Goal: Communication & Community: Answer question/provide support

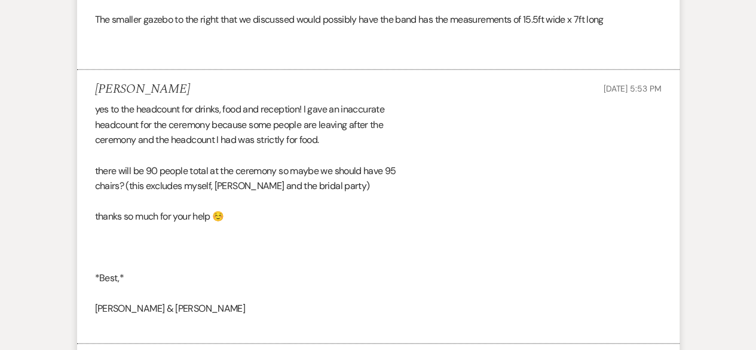
scroll to position [1546, 0]
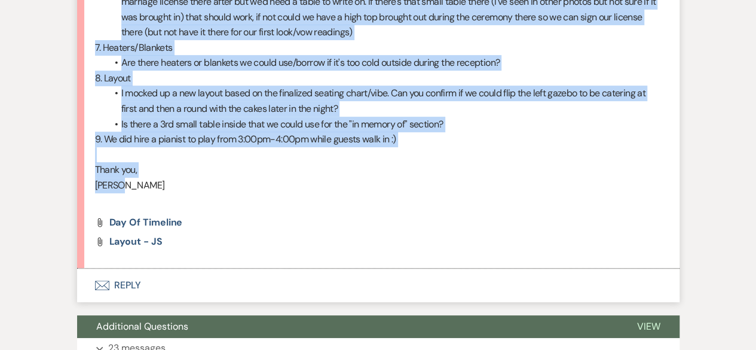
scroll to position [2517, 0]
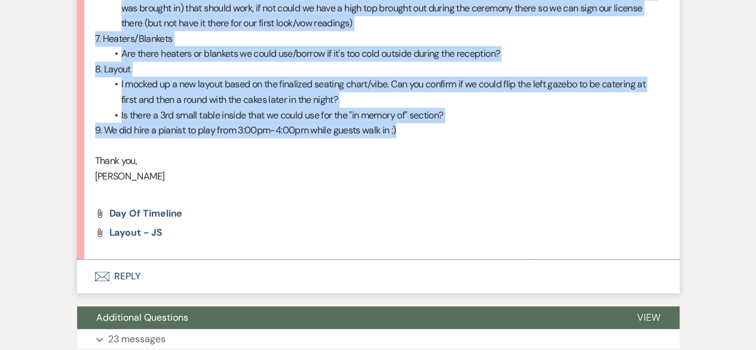
drag, startPoint x: 91, startPoint y: 90, endPoint x: 429, endPoint y: 129, distance: 340.6
copy div "1. Timeline: Thanks so much for sending through the timeline, I went in and rev…"
click at [225, 266] on button "Envelope Reply" at bounding box center [378, 276] width 603 height 33
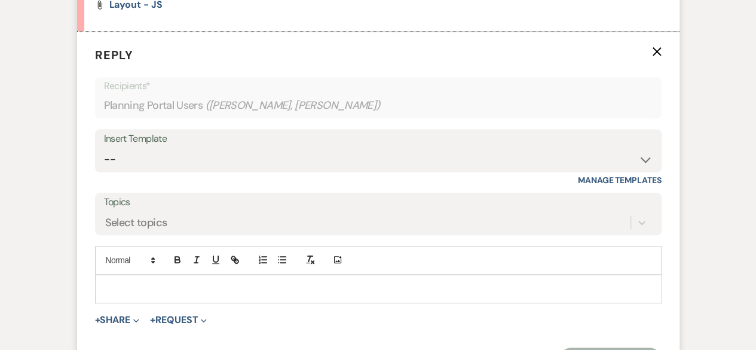
scroll to position [2816, 0]
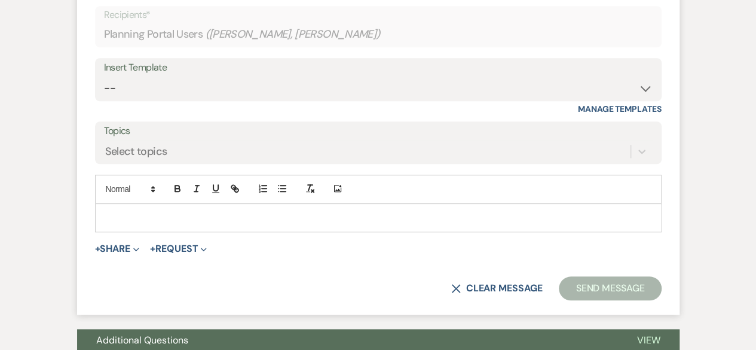
click at [164, 219] on p at bounding box center [379, 217] width 548 height 13
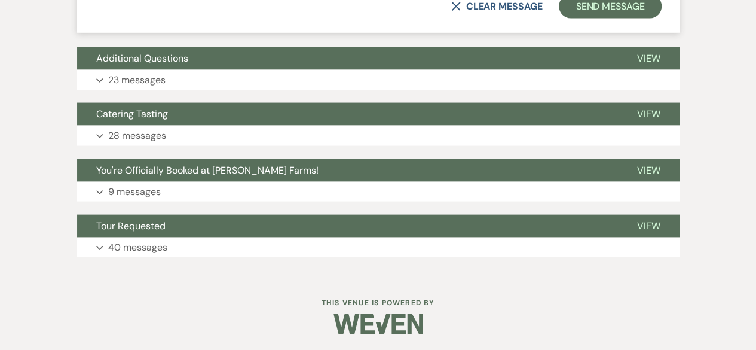
scroll to position [3386, 0]
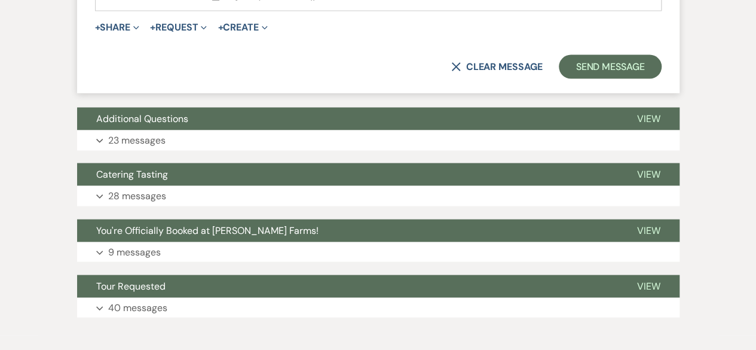
click at [173, 142] on button "Expand 23 messages" at bounding box center [378, 140] width 603 height 20
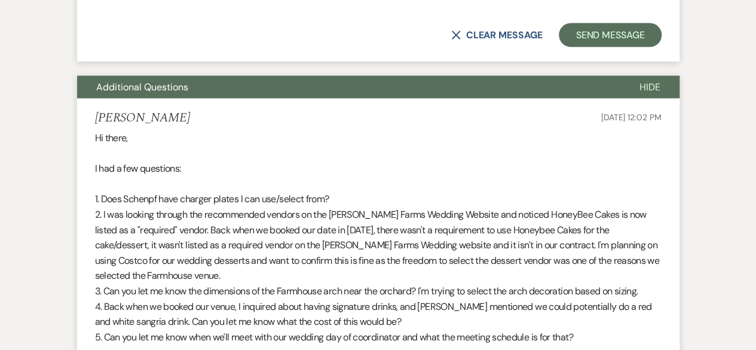
scroll to position [3426, 0]
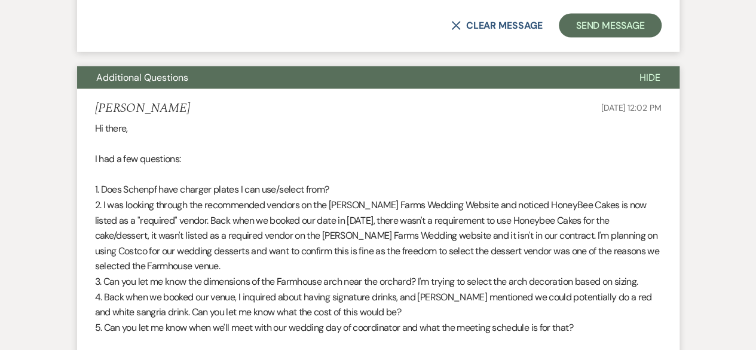
click at [648, 85] on button "Hide" at bounding box center [650, 77] width 59 height 23
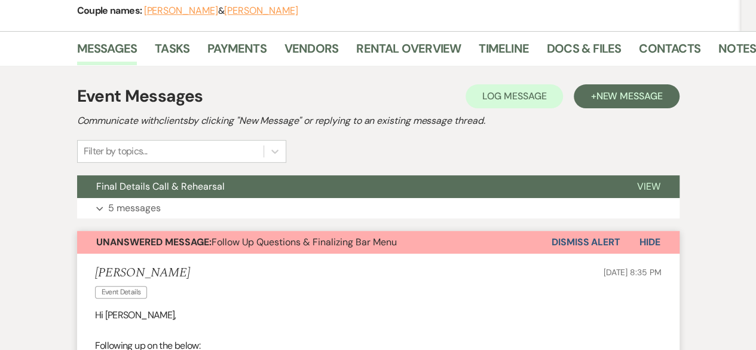
scroll to position [179, 0]
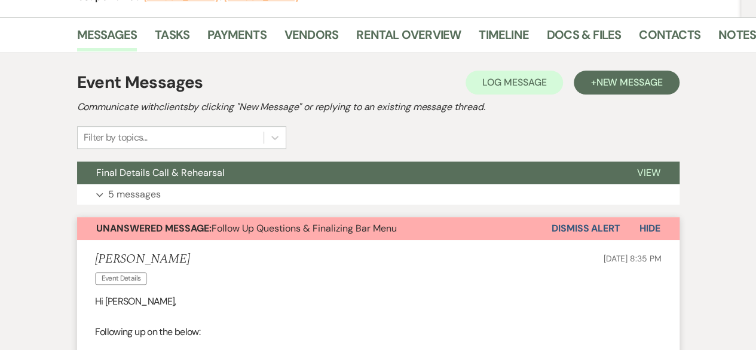
click at [355, 193] on button "Expand 5 messages" at bounding box center [378, 194] width 603 height 20
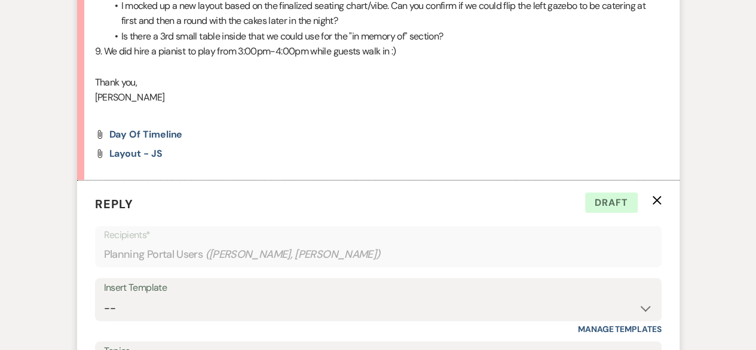
scroll to position [3718, 0]
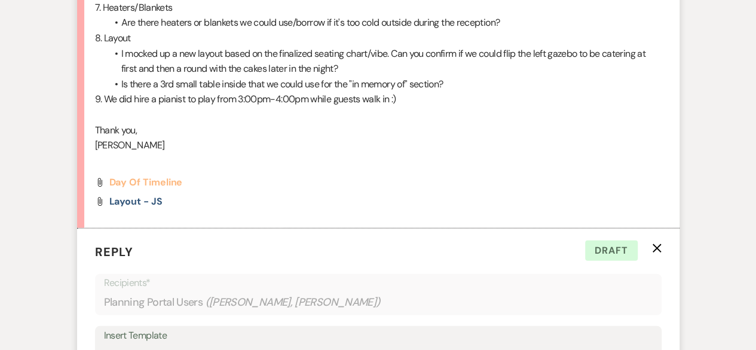
click at [173, 179] on span "Day of Timeline" at bounding box center [146, 182] width 74 height 13
click at [160, 199] on span "Layout - JS" at bounding box center [135, 201] width 53 height 13
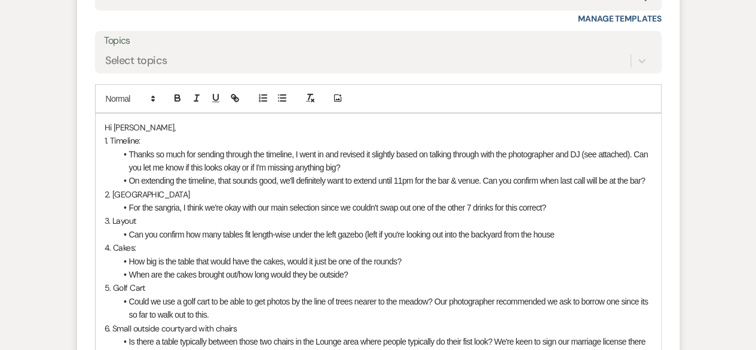
scroll to position [4077, 0]
click at [353, 166] on li "Thanks so much for sending through the timeline, I went in and revised it sligh…" at bounding box center [385, 160] width 536 height 27
click at [177, 93] on icon "button" at bounding box center [177, 97] width 11 height 11
click at [227, 99] on button "button" at bounding box center [235, 97] width 17 height 14
click at [219, 97] on icon "button" at bounding box center [215, 97] width 11 height 11
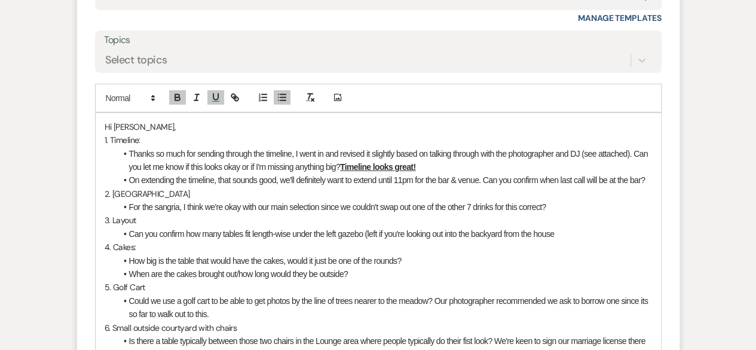
click at [648, 178] on li "On extending the timeline, that sounds good, we'll definitely want to extend un…" at bounding box center [385, 179] width 536 height 13
click at [178, 94] on icon "button" at bounding box center [177, 95] width 4 height 3
click at [218, 99] on icon "button" at bounding box center [215, 97] width 11 height 11
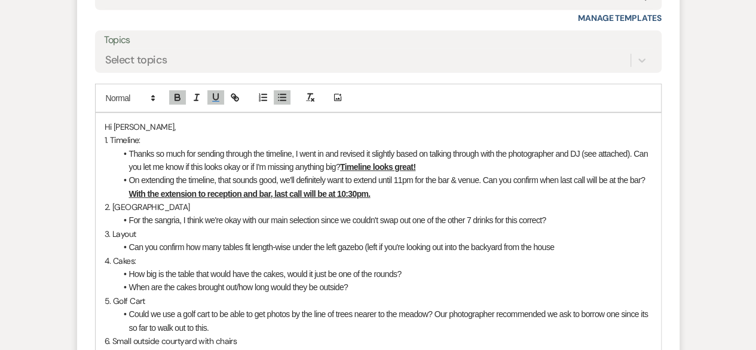
click at [555, 217] on li "For the sangria, I think we're okay with our main selection since we couldn't s…" at bounding box center [385, 219] width 536 height 13
click at [178, 94] on icon "button" at bounding box center [177, 95] width 4 height 3
click at [216, 94] on icon "button" at bounding box center [215, 97] width 11 height 11
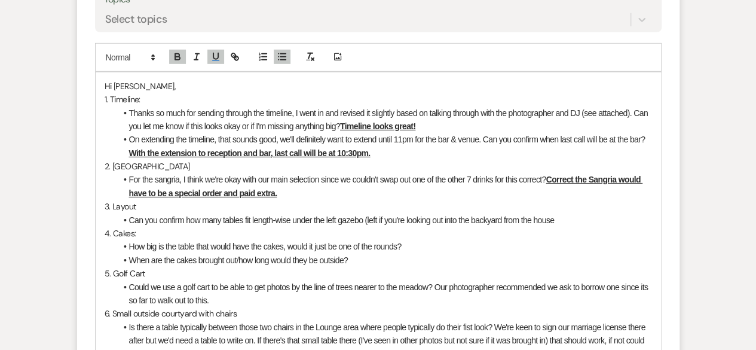
scroll to position [4137, 0]
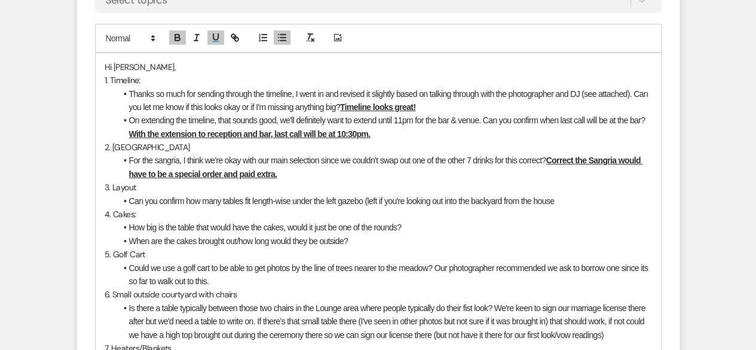
click at [559, 199] on li "Can you confirm how many tables fit length-wise under the left gazebo (left if …" at bounding box center [385, 200] width 536 height 13
drag, startPoint x: 176, startPoint y: 39, endPoint x: 201, endPoint y: 39, distance: 25.1
click at [178, 39] on icon "button" at bounding box center [177, 37] width 11 height 11
click at [213, 39] on icon "button" at bounding box center [215, 37] width 11 height 11
click at [215, 41] on button "button" at bounding box center [215, 37] width 17 height 14
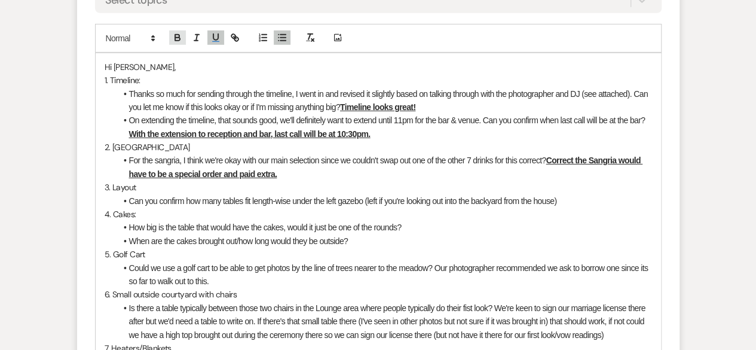
click at [175, 38] on icon "button" at bounding box center [177, 39] width 5 height 3
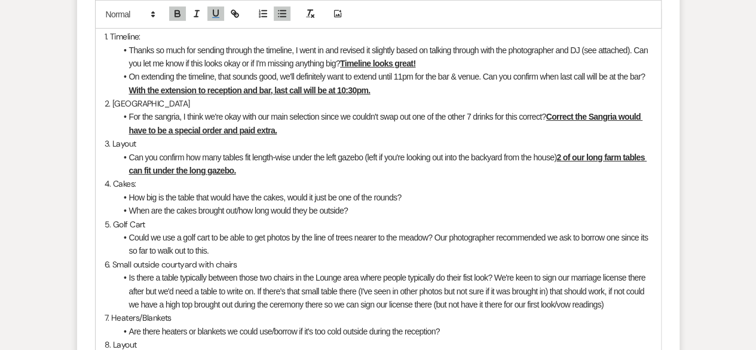
scroll to position [4196, 0]
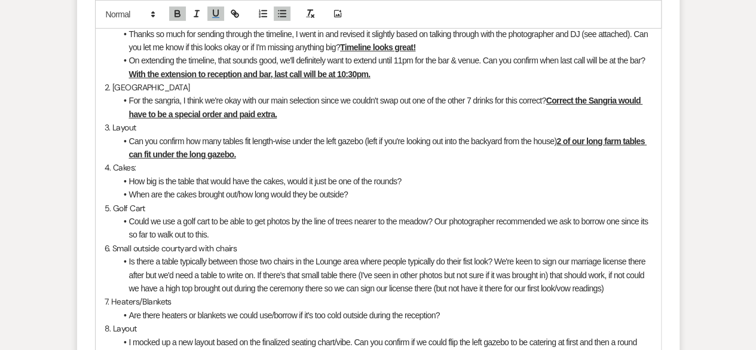
click at [413, 178] on li "How big is the table that would have the cakes, would it just be one of the rou…" at bounding box center [385, 181] width 536 height 13
click at [179, 11] on icon "button" at bounding box center [177, 13] width 11 height 11
drag, startPoint x: 219, startPoint y: 13, endPoint x: 288, endPoint y: 118, distance: 125.7
click at [219, 14] on icon "button" at bounding box center [215, 13] width 11 height 11
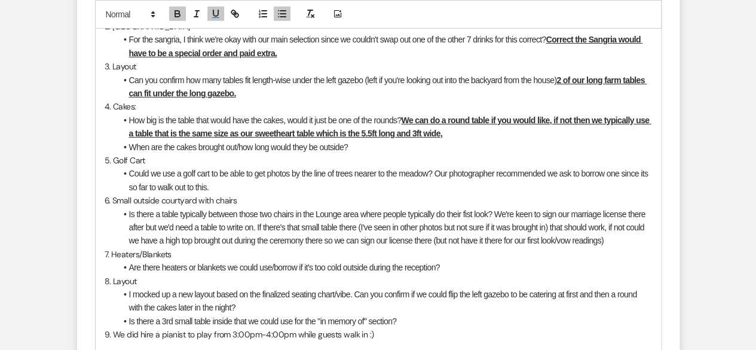
scroll to position [4316, 0]
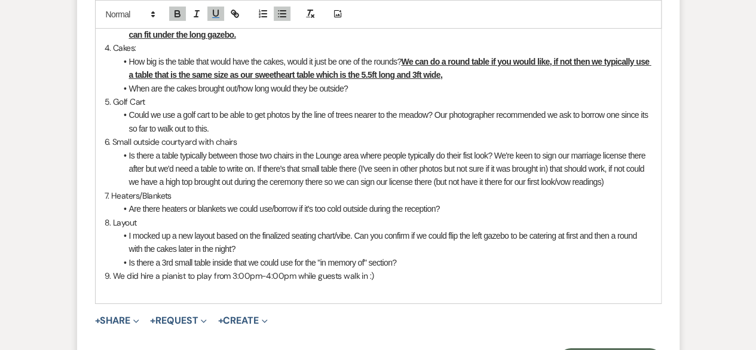
click at [356, 86] on li "When are the cakes brought out/how long would they be outside?" at bounding box center [385, 88] width 536 height 13
drag, startPoint x: 180, startPoint y: 20, endPoint x: 200, endPoint y: 20, distance: 19.7
click at [182, 20] on button "button" at bounding box center [177, 14] width 17 height 14
click at [218, 19] on button "button" at bounding box center [215, 14] width 17 height 14
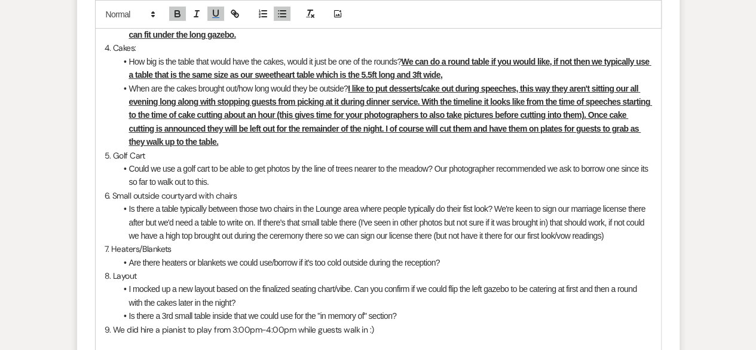
click at [226, 178] on li "Could we use a golf cart to be able to get photos by the line of trees nearer t…" at bounding box center [385, 175] width 536 height 27
click at [182, 10] on icon "button" at bounding box center [177, 13] width 11 height 11
click at [219, 16] on icon "button" at bounding box center [215, 13] width 11 height 11
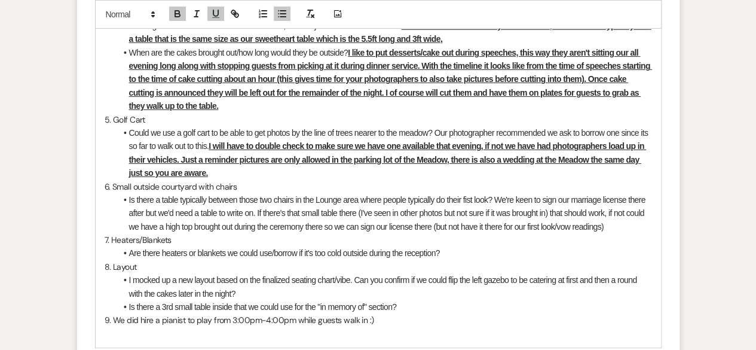
scroll to position [4376, 0]
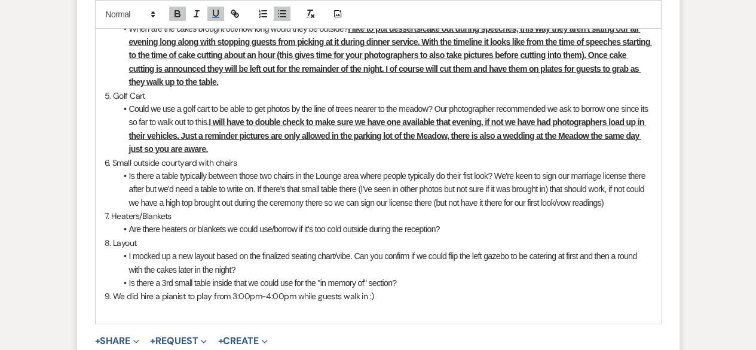
click at [611, 200] on li "Is there a table typically between those two chairs in the Lounge area where pe…" at bounding box center [385, 189] width 536 height 40
click at [179, 11] on icon "button" at bounding box center [177, 12] width 4 height 3
click at [218, 15] on icon "button" at bounding box center [215, 13] width 11 height 11
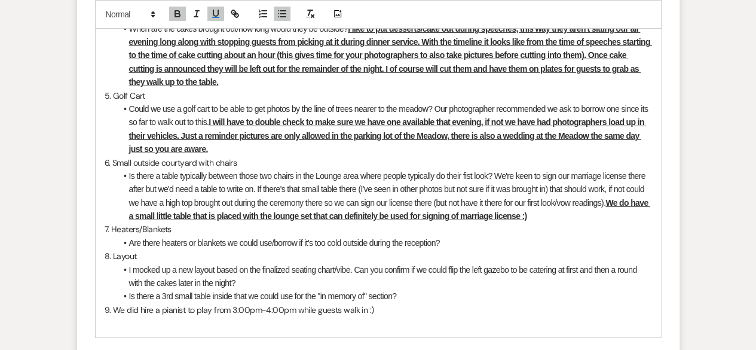
click at [448, 243] on li "Are there heaters or blankets we could use/borrow if it's too cold outside duri…" at bounding box center [385, 242] width 536 height 13
click at [213, 13] on icon "button" at bounding box center [215, 13] width 5 height 6
click at [175, 11] on icon "button" at bounding box center [177, 12] width 4 height 3
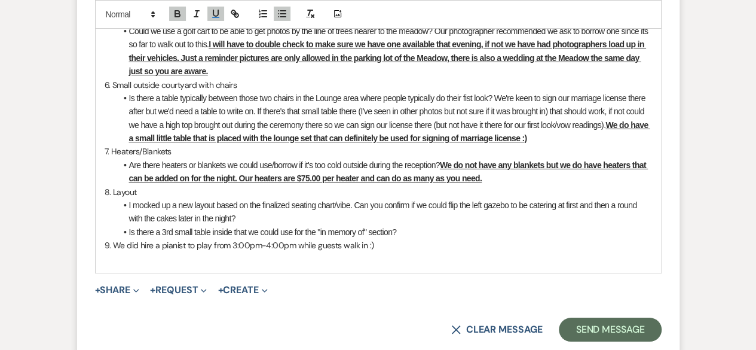
scroll to position [4495, 0]
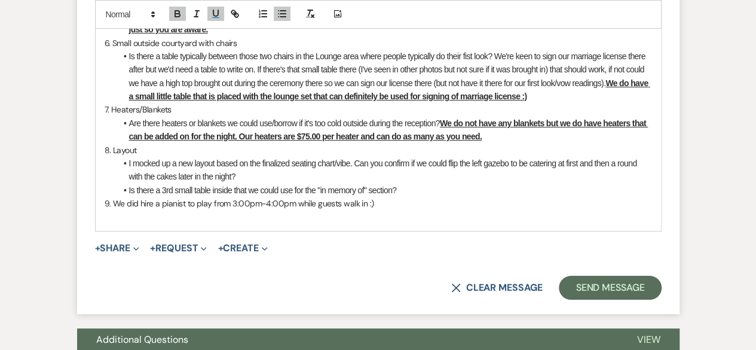
click at [228, 175] on li "I mocked up a new layout based on the finalized seating chart/vibe. Can you con…" at bounding box center [385, 170] width 536 height 27
click at [175, 16] on icon "button" at bounding box center [177, 15] width 5 height 3
click at [215, 16] on icon "button" at bounding box center [215, 13] width 5 height 6
click at [403, 187] on li "Is there a 3rd small table inside that we could use for the "in memory of" sect…" at bounding box center [385, 190] width 536 height 13
click at [179, 17] on icon "button" at bounding box center [177, 13] width 11 height 11
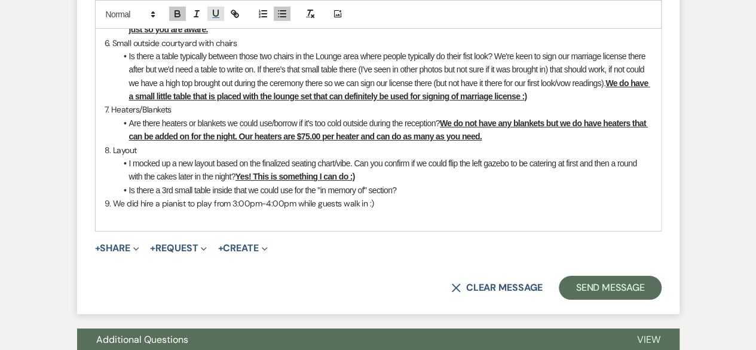
drag, startPoint x: 213, startPoint y: 18, endPoint x: 227, endPoint y: 57, distance: 42.0
click at [213, 18] on icon "button" at bounding box center [215, 13] width 11 height 11
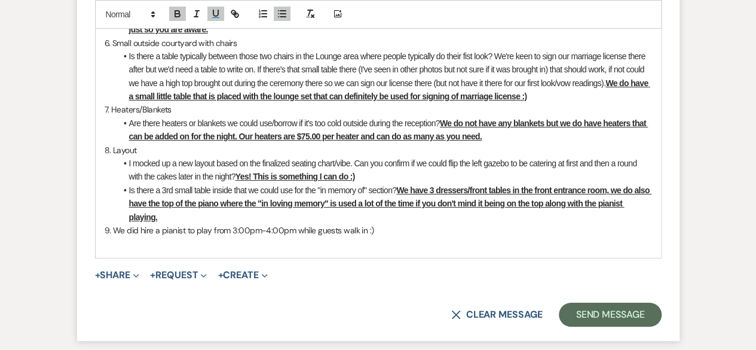
click at [391, 229] on p "9. We did hire a pianist to play from 3:00pm-4:00pm while guests walk in :)" at bounding box center [379, 230] width 548 height 13
click at [179, 10] on icon "button" at bounding box center [177, 13] width 11 height 11
click at [215, 13] on icon "button" at bounding box center [215, 13] width 11 height 11
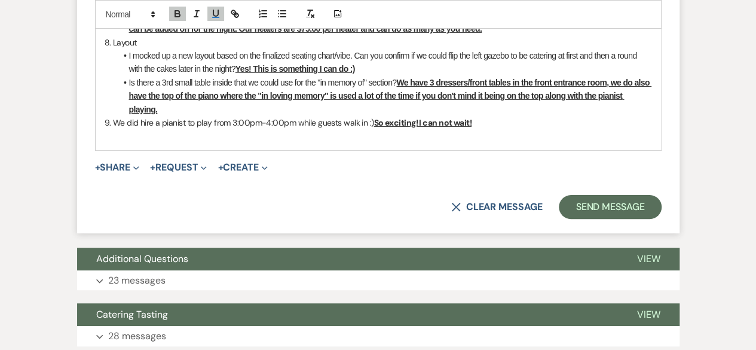
scroll to position [4615, 0]
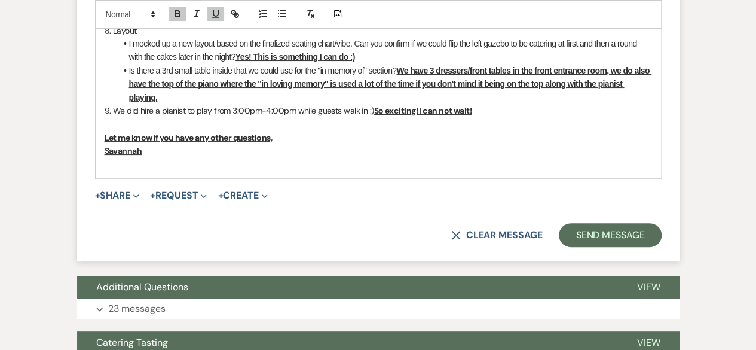
click at [242, 166] on p at bounding box center [379, 164] width 548 height 13
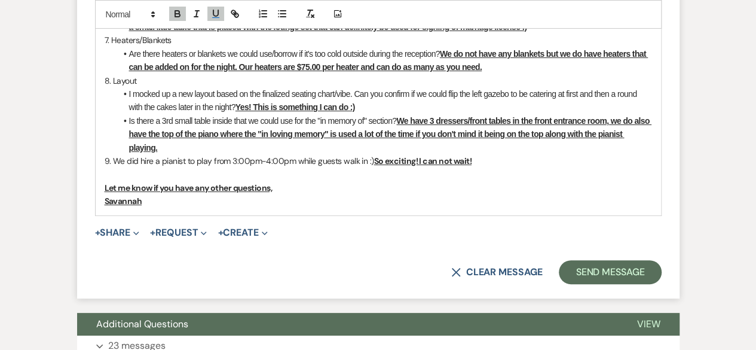
scroll to position [4495, 0]
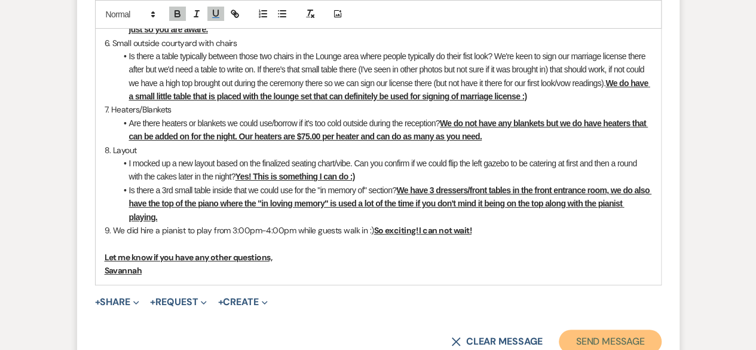
click at [606, 340] on button "Send Message" at bounding box center [610, 341] width 102 height 24
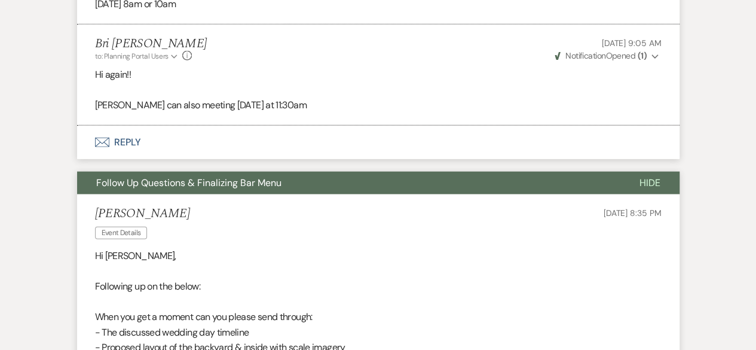
scroll to position [1389, 0]
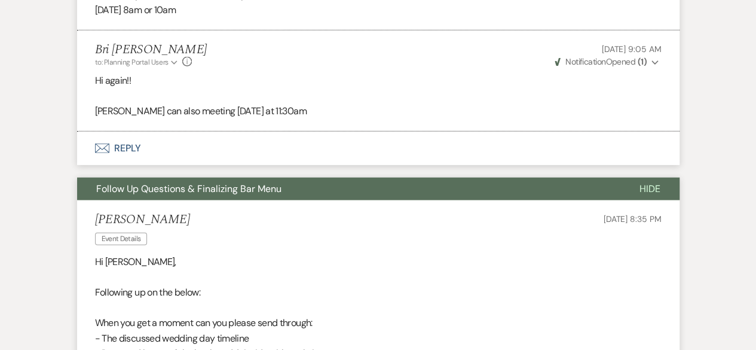
click at [652, 188] on span "Hide" at bounding box center [650, 188] width 21 height 13
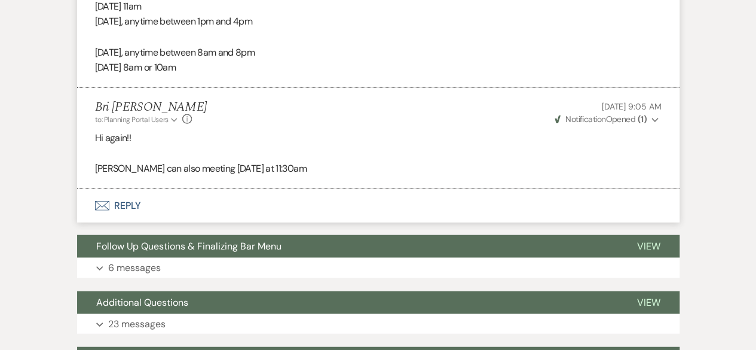
scroll to position [1210, 0]
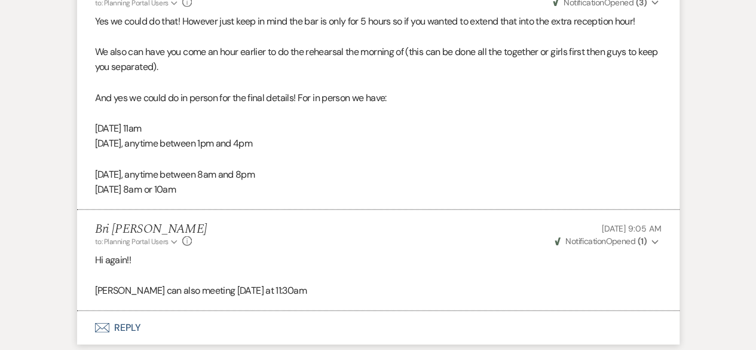
click at [646, 240] on strong "( 1 )" at bounding box center [641, 241] width 9 height 11
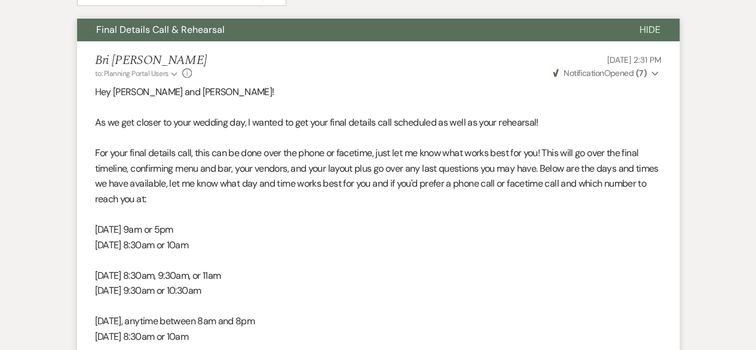
scroll to position [233, 0]
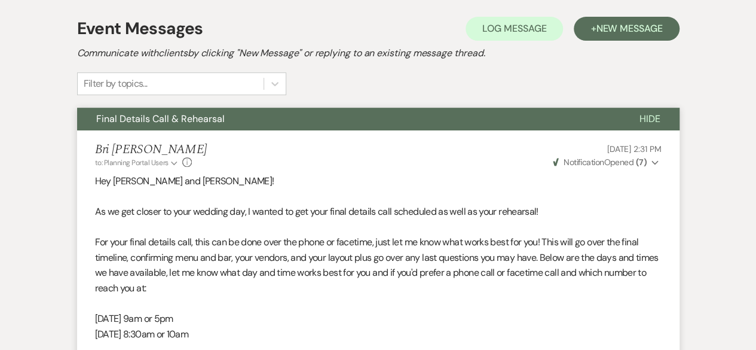
click at [654, 113] on span "Hide" at bounding box center [650, 118] width 21 height 13
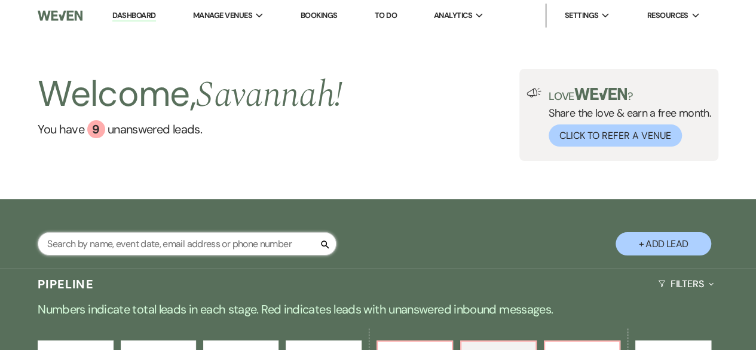
click at [221, 247] on input "text" at bounding box center [187, 243] width 299 height 23
type input "maddox"
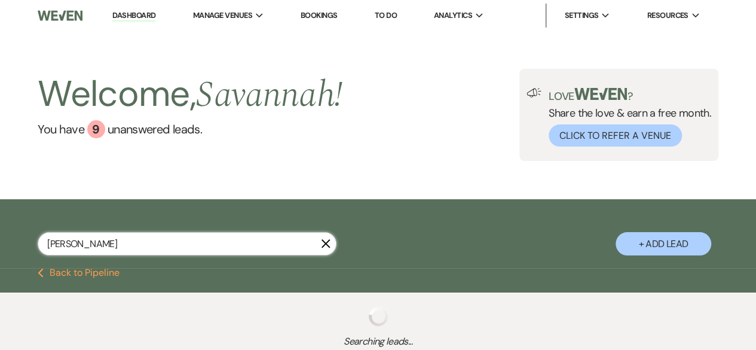
select select "8"
select select "5"
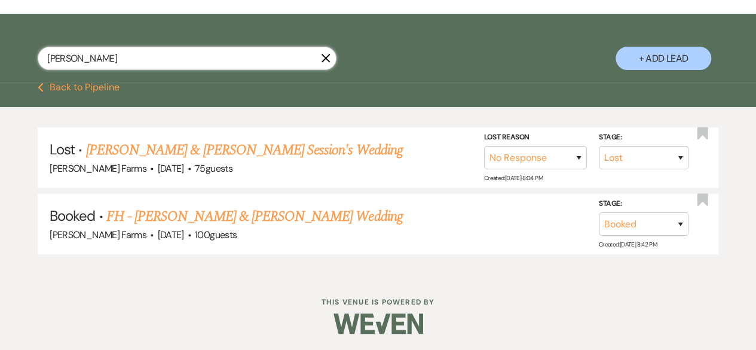
scroll to position [186, 0]
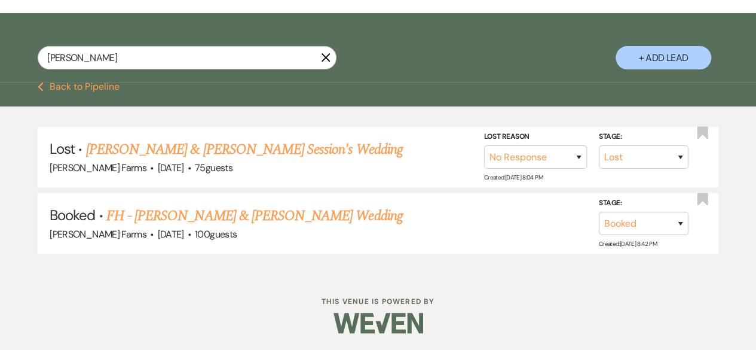
click at [297, 218] on link "FH - Nick Maddox & Emily Martorana's Wedding" at bounding box center [254, 216] width 297 height 22
